Goal: Task Accomplishment & Management: Manage account settings

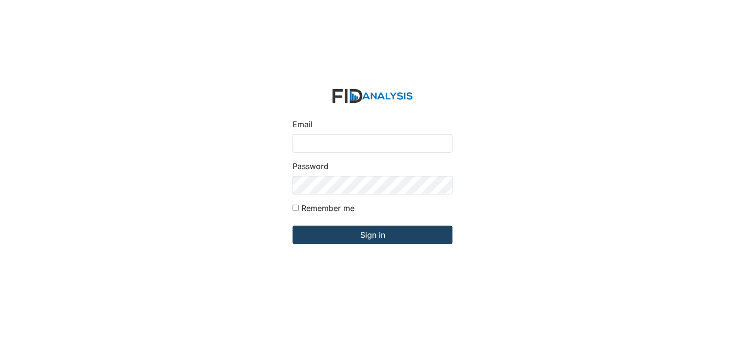
type input "[EMAIL_ADDRESS][DOMAIN_NAME]"
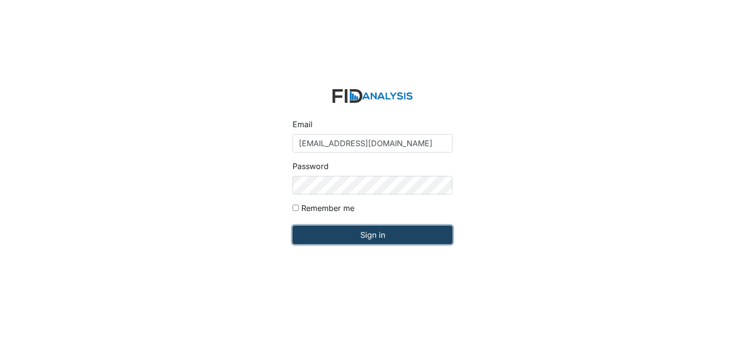
click at [377, 240] on input "Sign in" at bounding box center [372, 235] width 160 height 19
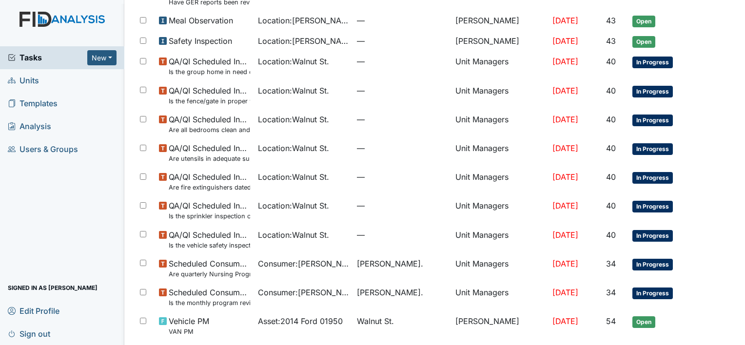
scroll to position [626, 0]
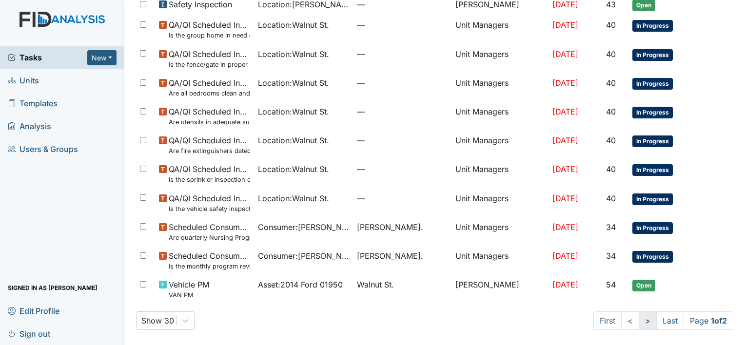
click at [638, 321] on link ">" at bounding box center [647, 320] width 18 height 19
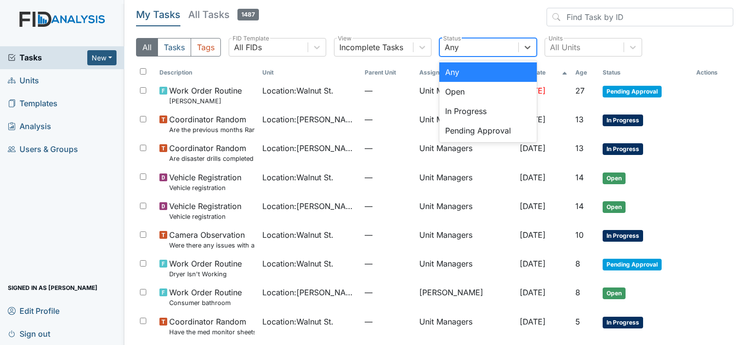
click at [493, 135] on div "Pending Approval" at bounding box center [487, 130] width 97 height 19
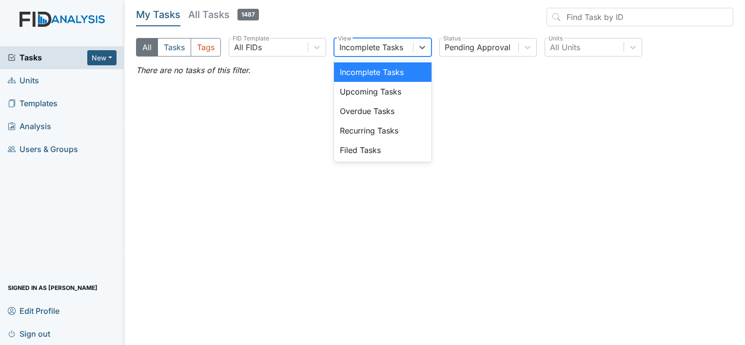
click at [366, 149] on div "Filed Tasks" at bounding box center [382, 149] width 97 height 19
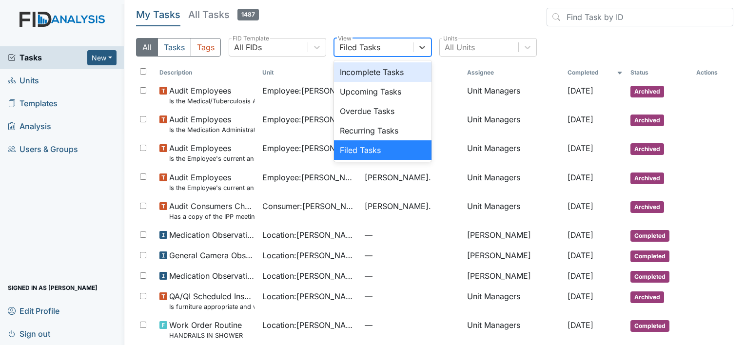
click at [372, 95] on div "Upcoming Tasks" at bounding box center [382, 91] width 97 height 19
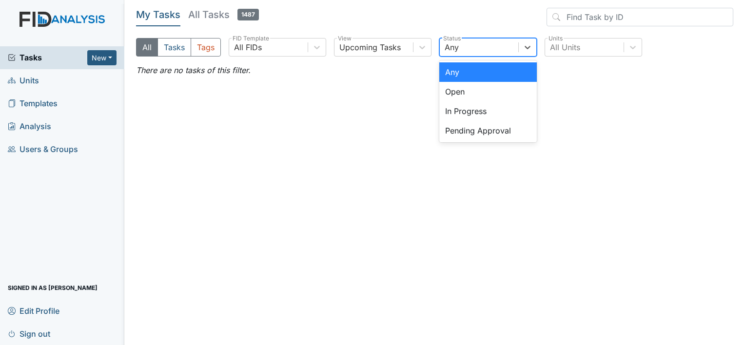
click at [475, 128] on div "Pending Approval" at bounding box center [487, 130] width 97 height 19
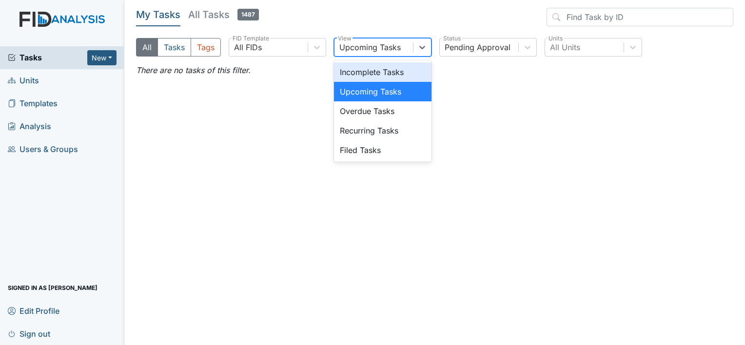
click at [43, 58] on span "Tasks" at bounding box center [47, 58] width 79 height 12
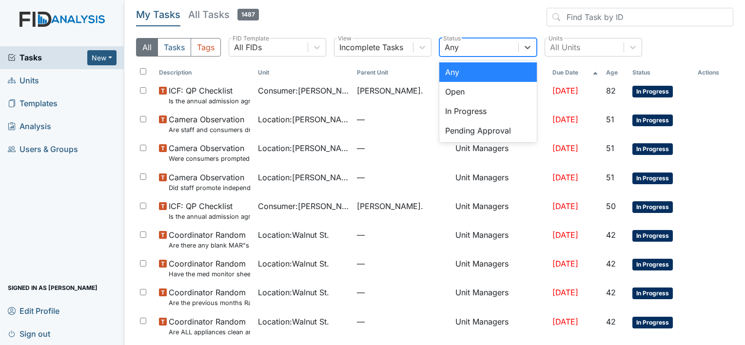
click at [479, 135] on div "Pending Approval" at bounding box center [487, 130] width 97 height 19
